Goal: Obtain resource: Download file/media

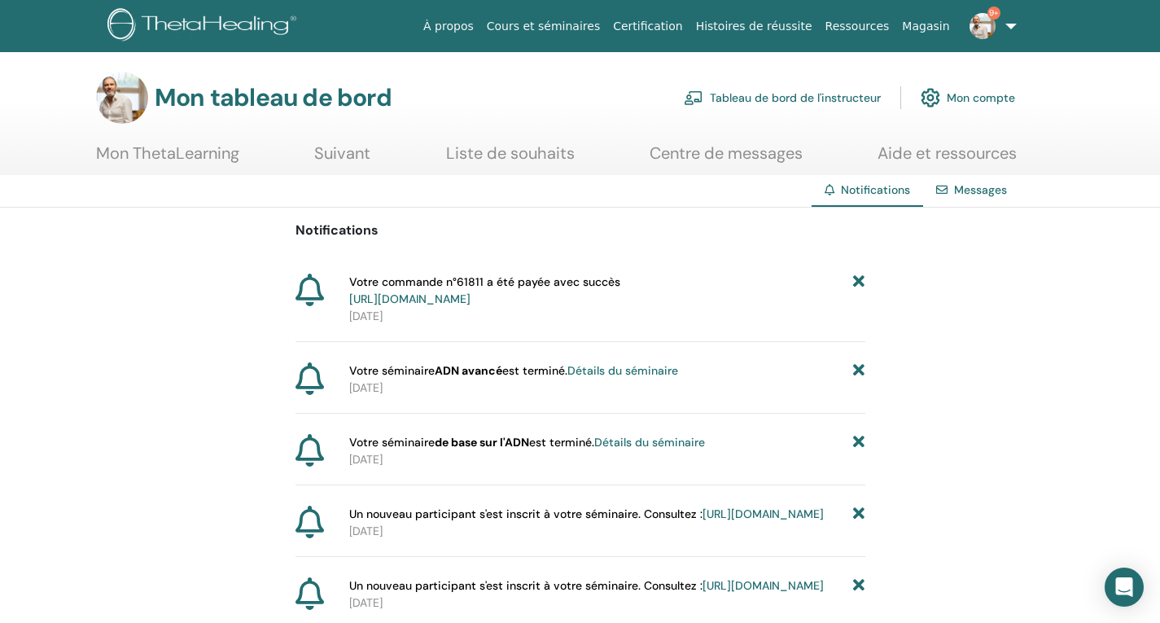
click at [974, 189] on font "Messages" at bounding box center [980, 189] width 53 height 15
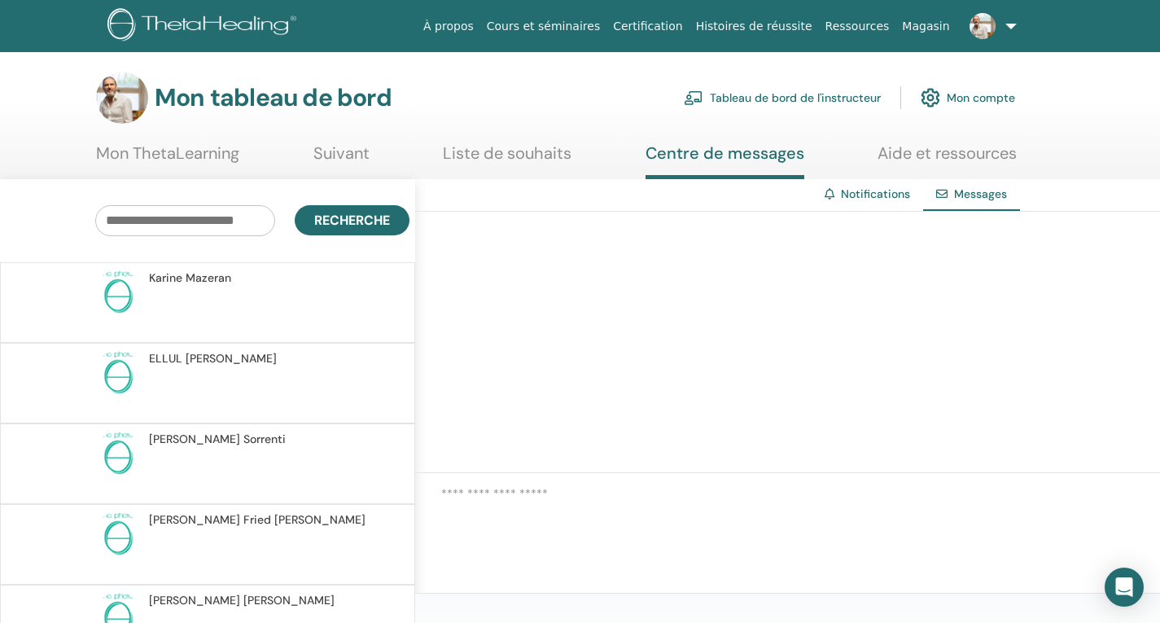
click at [816, 97] on font "Tableau de bord de l'instructeur" at bounding box center [795, 98] width 171 height 15
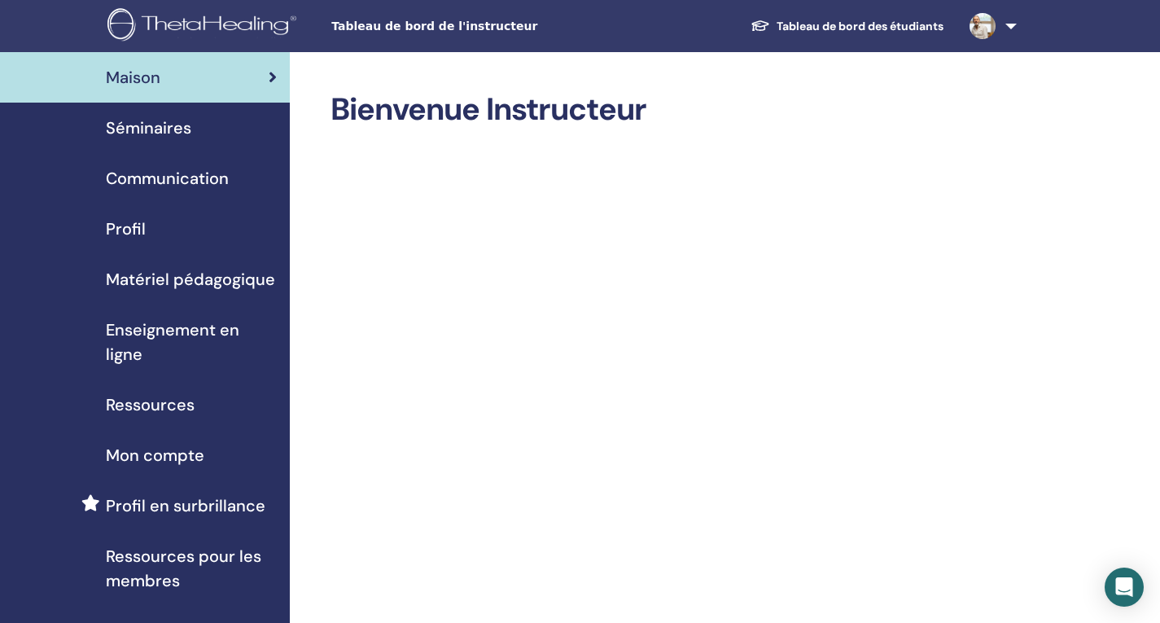
click at [177, 279] on font "Matériel pédagogique" at bounding box center [190, 279] width 169 height 21
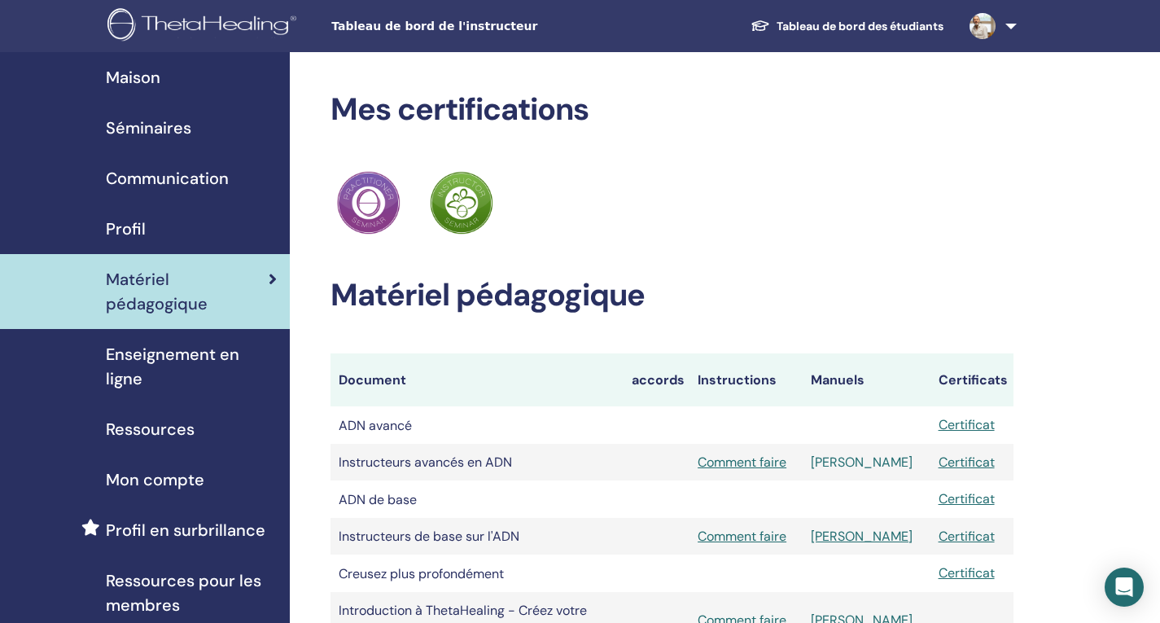
click at [872, 464] on font "[PERSON_NAME]" at bounding box center [862, 461] width 102 height 17
click at [865, 540] on font "[PERSON_NAME]" at bounding box center [862, 535] width 102 height 17
